Goal: Task Accomplishment & Management: Manage account settings

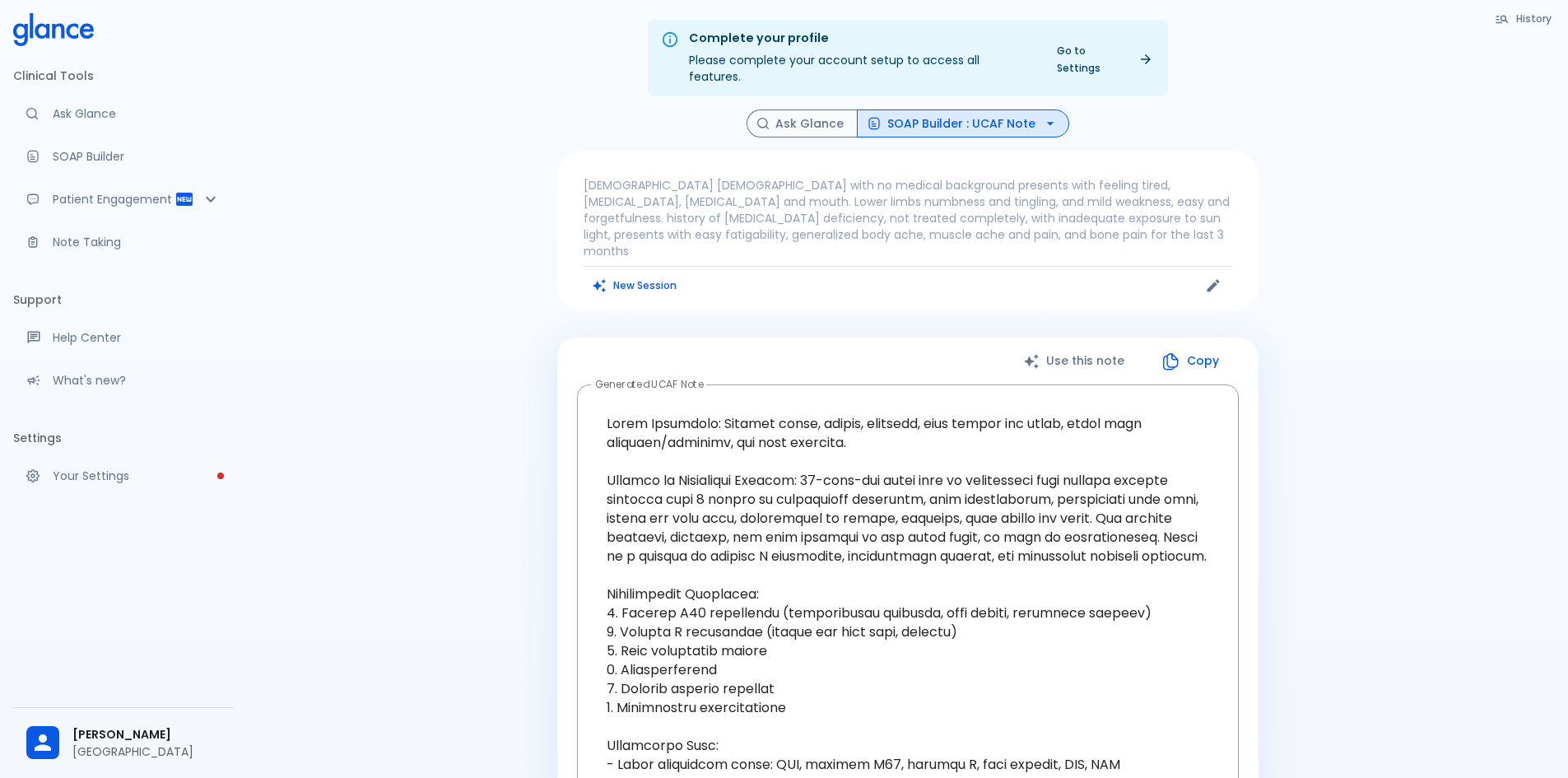
click at [54, 23] on icon at bounding box center [53, 29] width 81 height 33
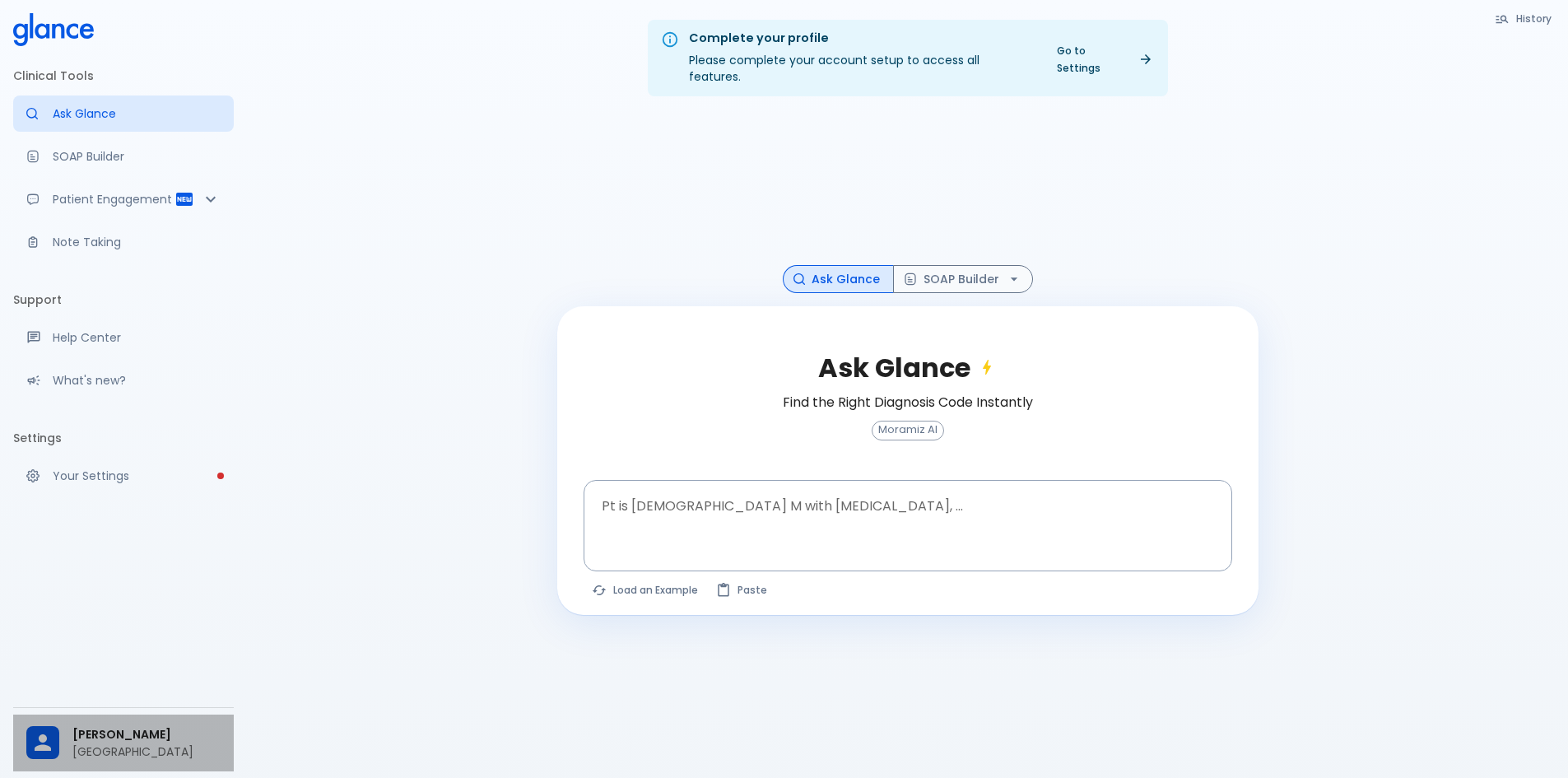
click at [125, 752] on p "[GEOGRAPHIC_DATA]" at bounding box center [146, 751] width 149 height 16
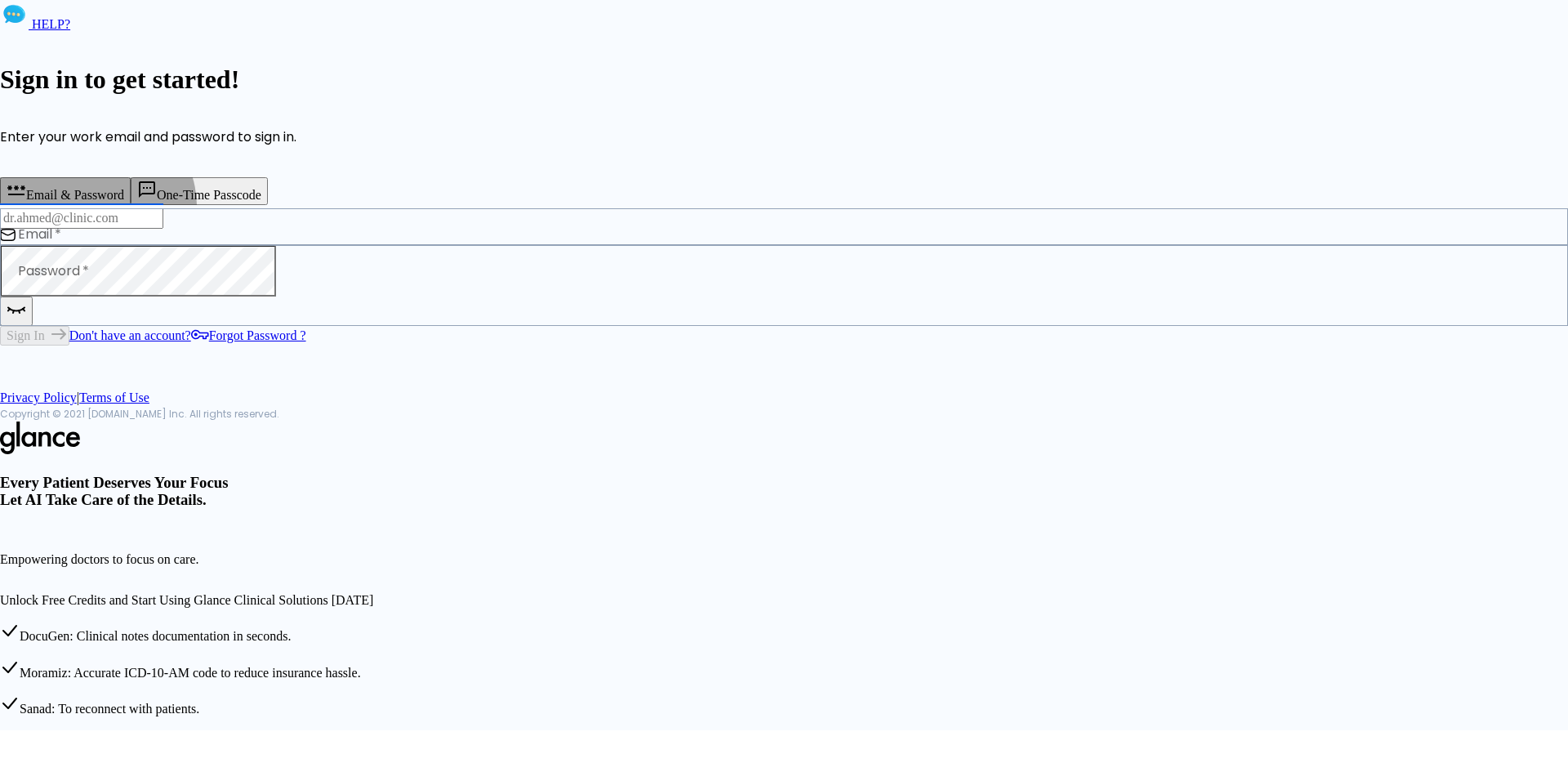
click at [267, 205] on button "One-Time Passcode" at bounding box center [198, 191] width 137 height 28
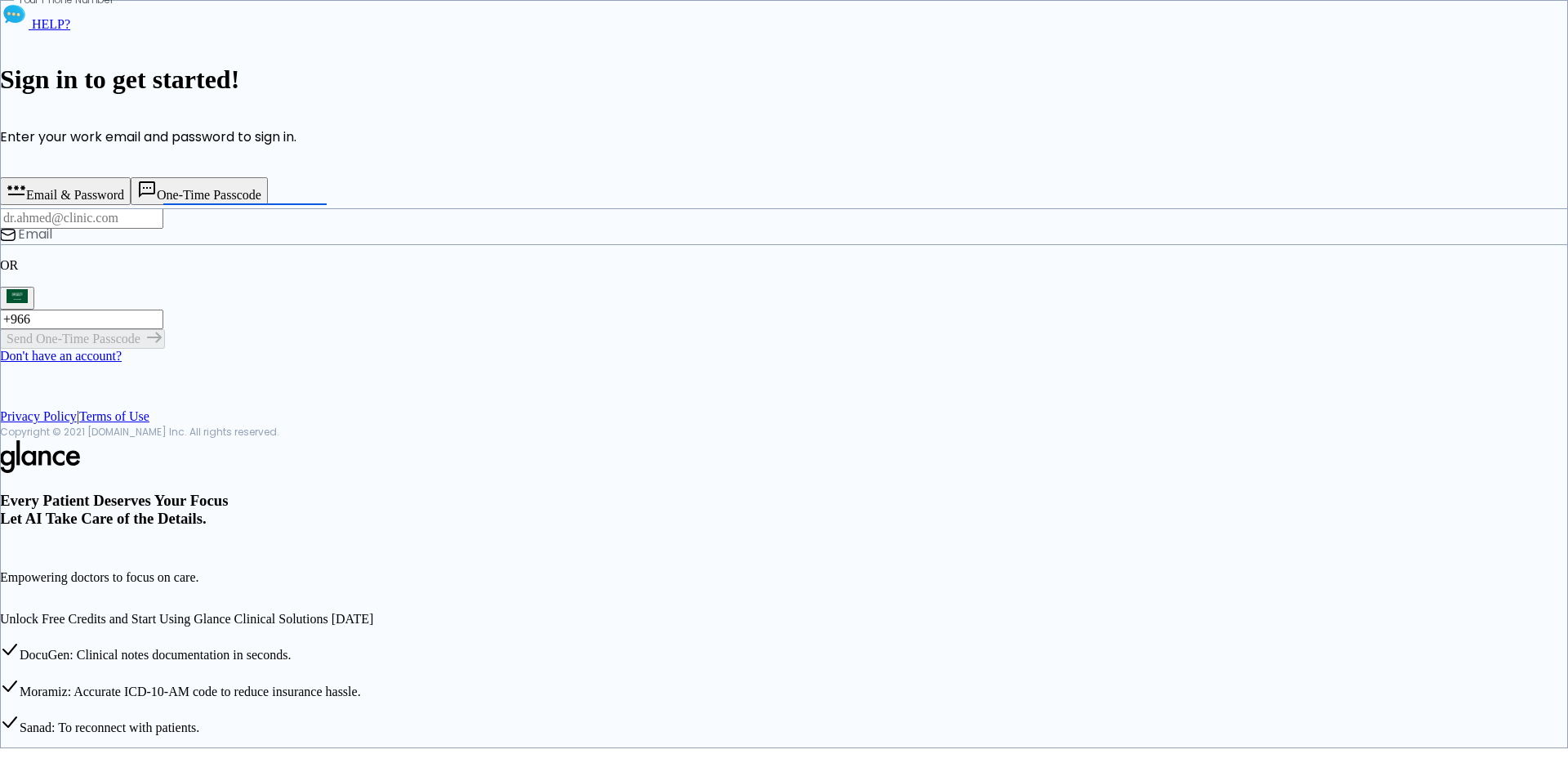
click at [26, 195] on icon "button" at bounding box center [16, 191] width 18 height 10
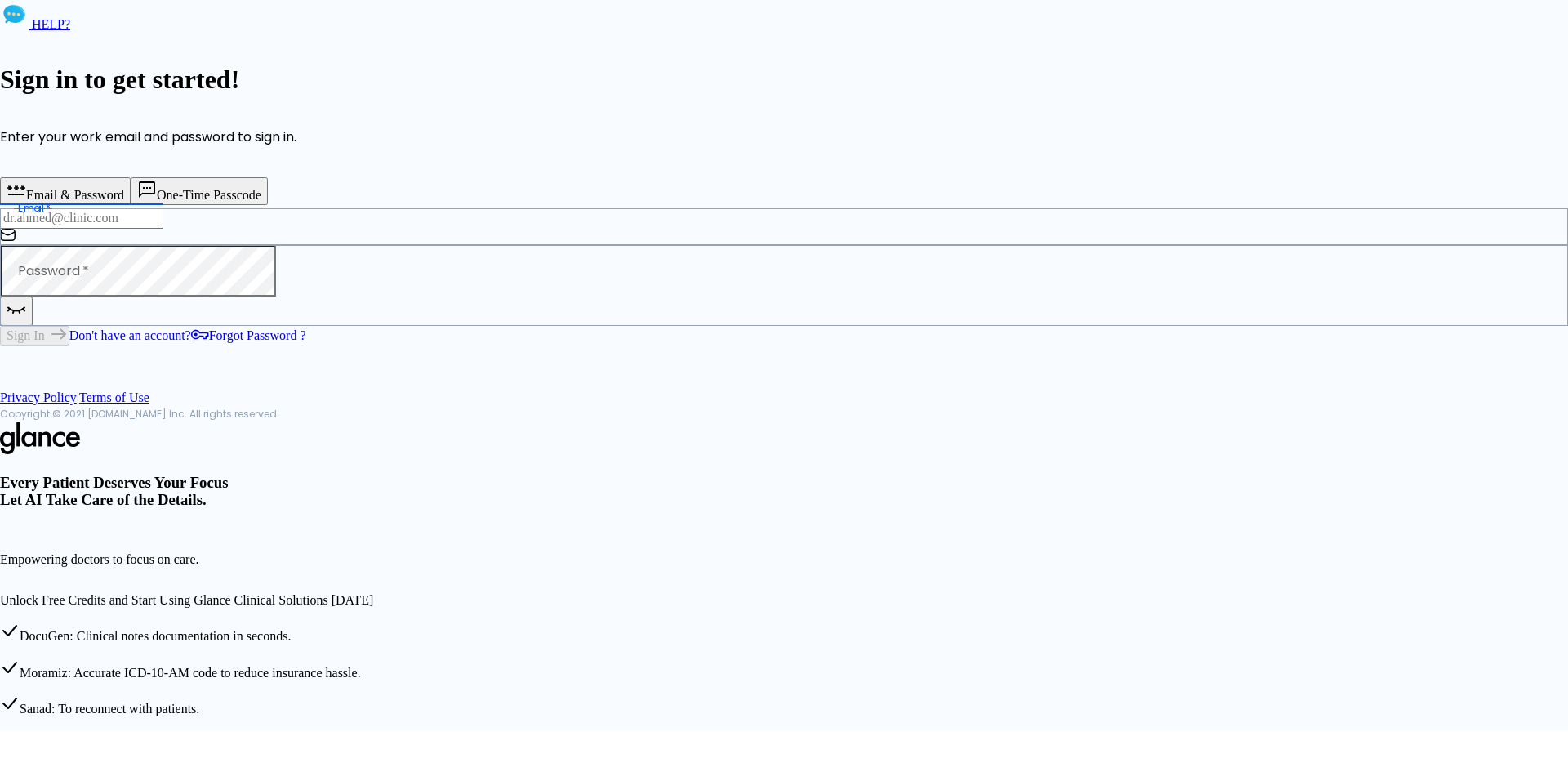
click at [164, 228] on input "Email   *" at bounding box center [82, 217] width 164 height 20
type input "[EMAIL_ADDRESS][DOMAIN_NAME]"
click at [26, 320] on icon "button" at bounding box center [16, 309] width 20 height 20
click at [27, 320] on icon "button" at bounding box center [17, 309] width 20 height 20
drag, startPoint x: 480, startPoint y: 332, endPoint x: 263, endPoint y: 332, distance: 217.0
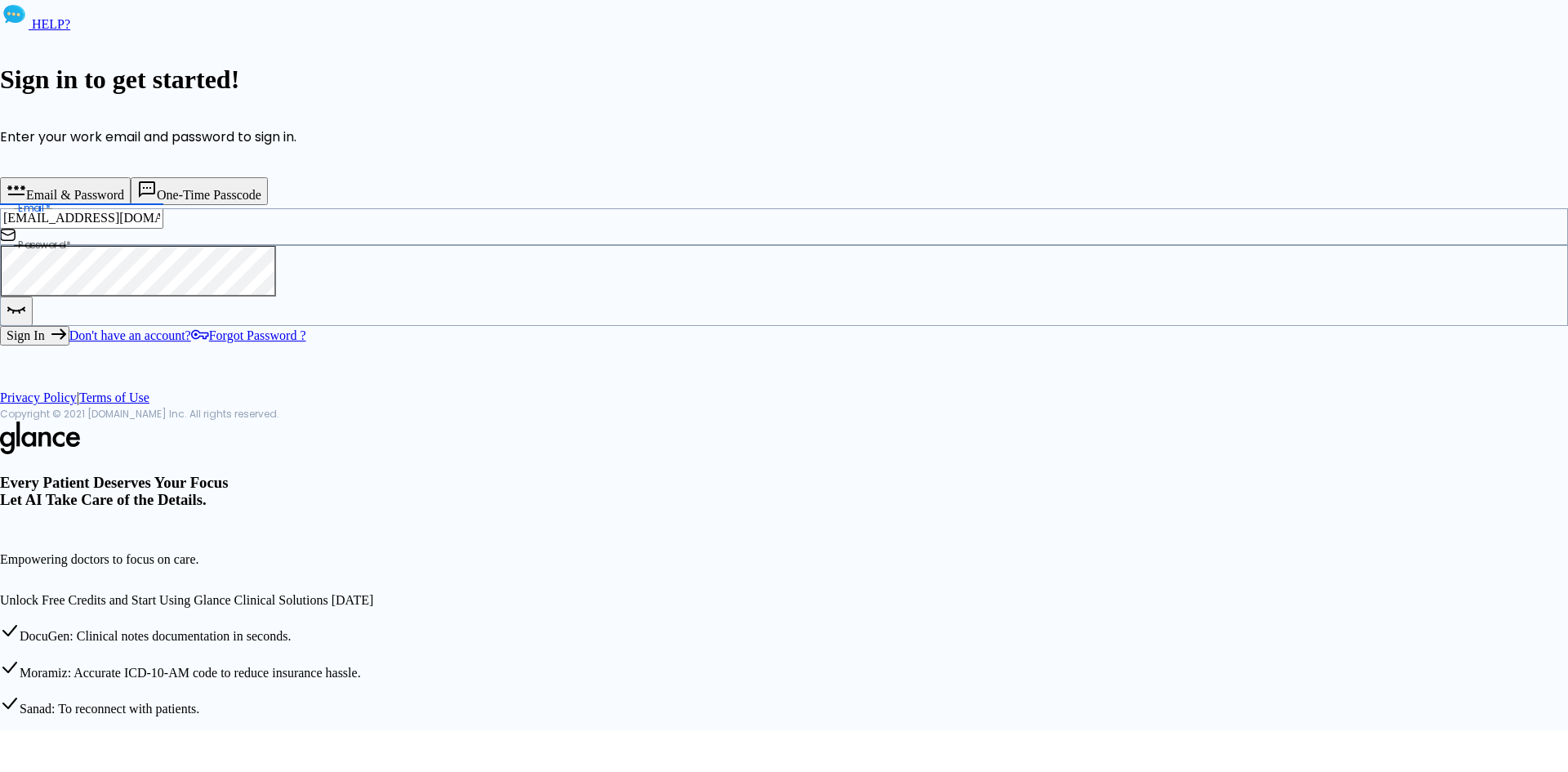
click at [263, 332] on div "HELP? Sign in to get started! Enter your work email and password to sign in. Em…" at bounding box center [784, 359] width 1568 height 717
click at [69, 346] on button "Sign In" at bounding box center [34, 336] width 69 height 20
